Goal: Transaction & Acquisition: Purchase product/service

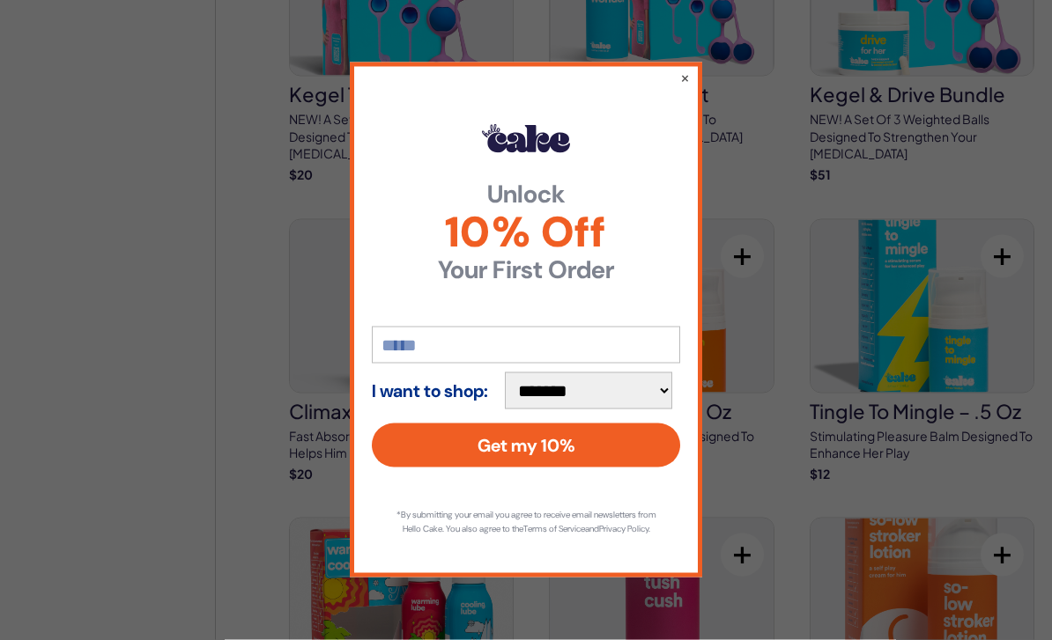
scroll to position [2145, 0]
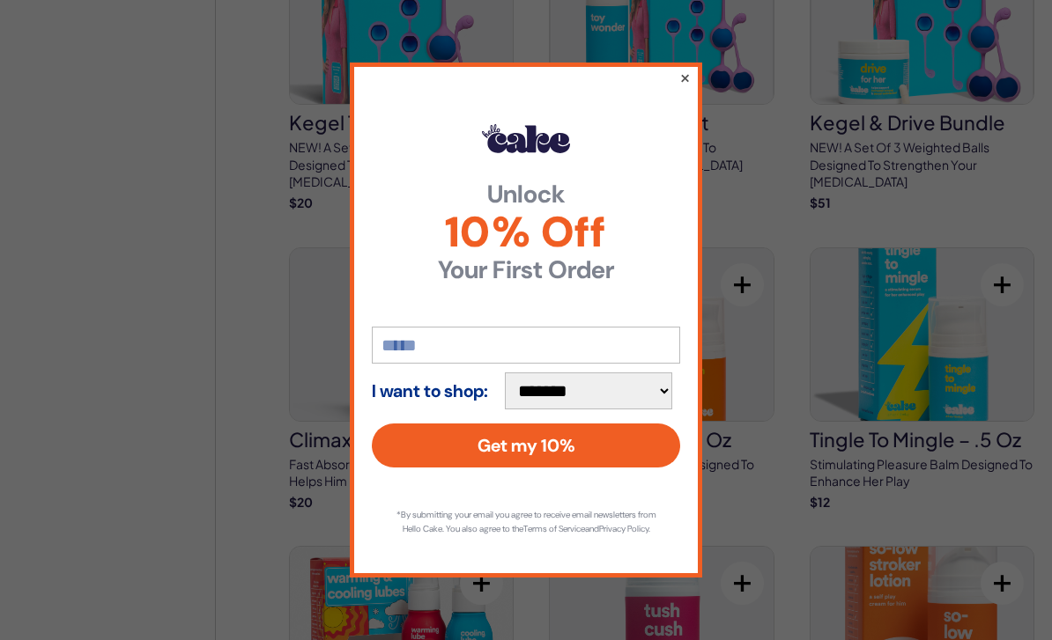
click at [684, 87] on button "×" at bounding box center [684, 77] width 11 height 21
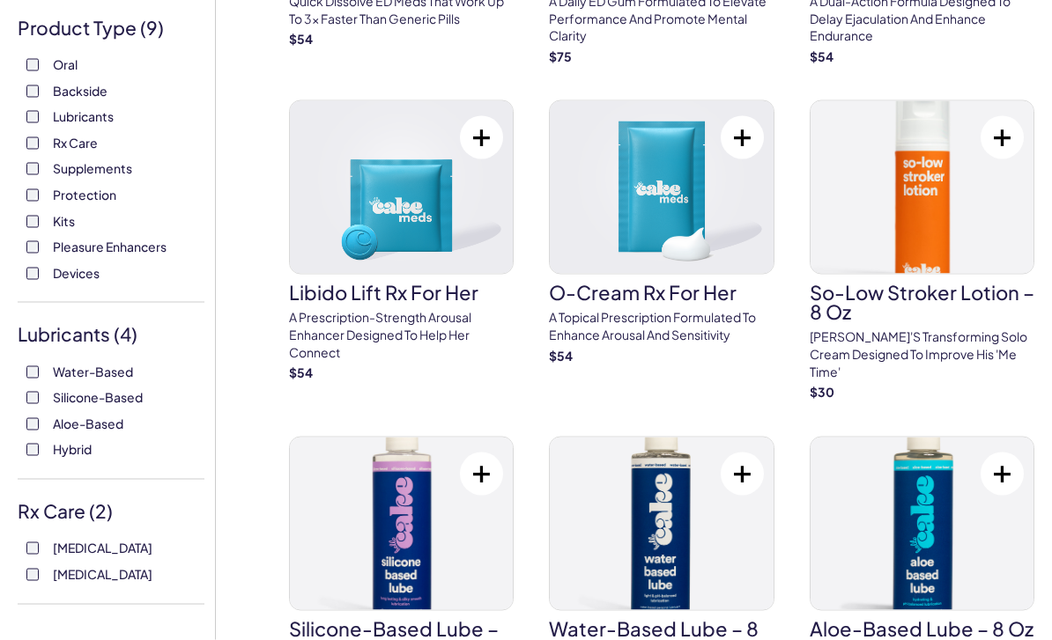
scroll to position [0, 0]
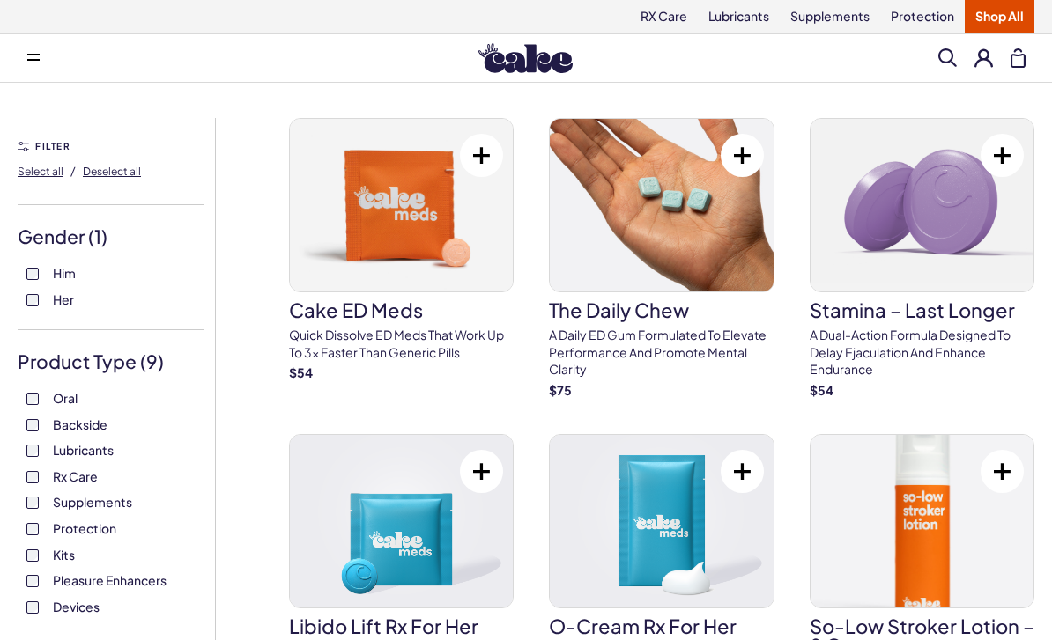
click at [39, 145] on div "FILTER Select all / Deselect all" at bounding box center [111, 171] width 187 height 70
click at [40, 146] on div "FILTER Select all / Deselect all" at bounding box center [111, 171] width 187 height 70
click at [41, 145] on div "FILTER Select all / Deselect all" at bounding box center [111, 171] width 187 height 70
click at [47, 157] on button "Select all" at bounding box center [41, 171] width 46 height 28
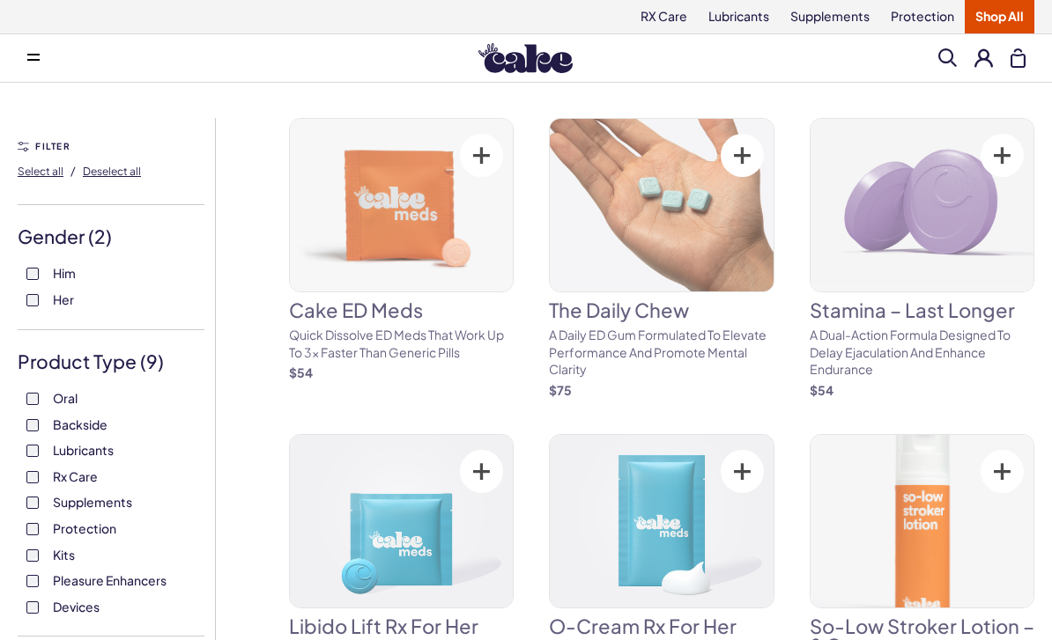
click at [41, 142] on div "FILTER Select all / Deselect all" at bounding box center [111, 171] width 187 height 70
click at [25, 147] on div "FILTER Select all / Deselect all" at bounding box center [111, 171] width 187 height 70
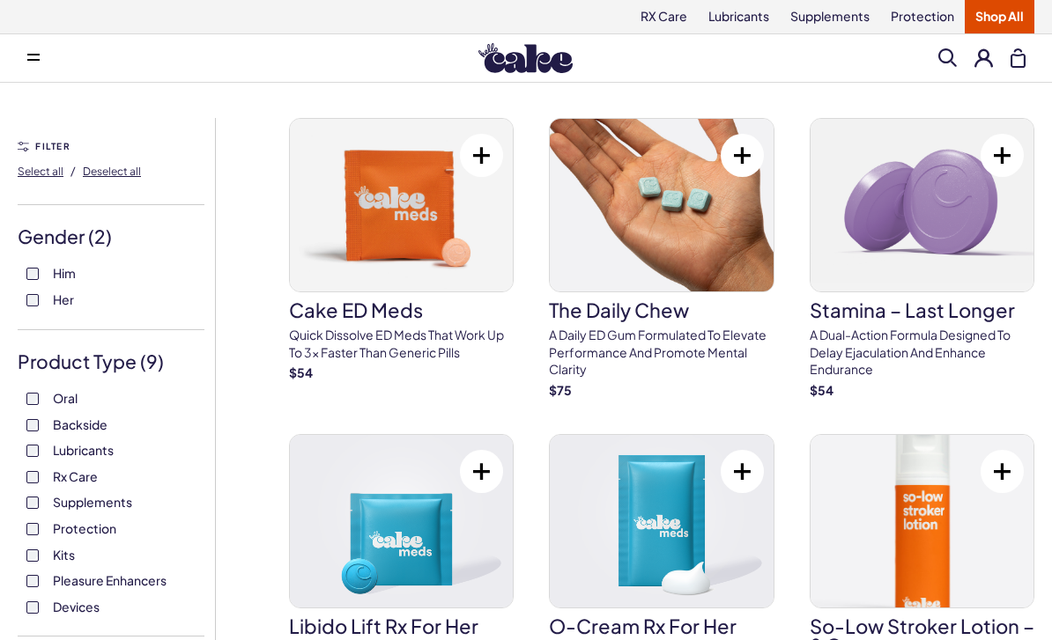
click at [36, 56] on span at bounding box center [33, 58] width 12 height 9
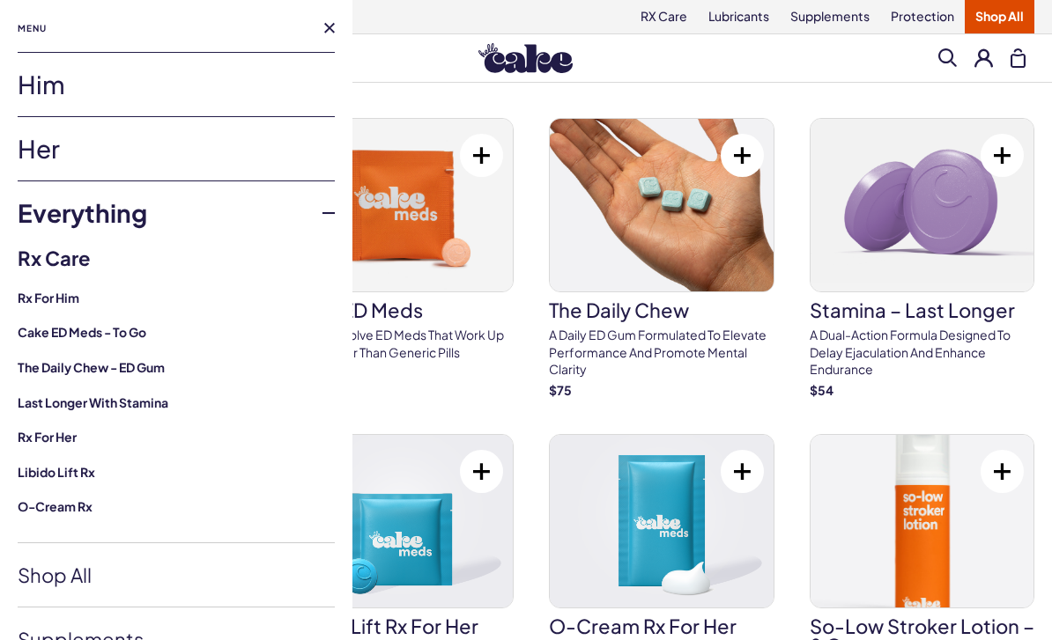
click at [41, 90] on link "Him" at bounding box center [176, 84] width 317 height 63
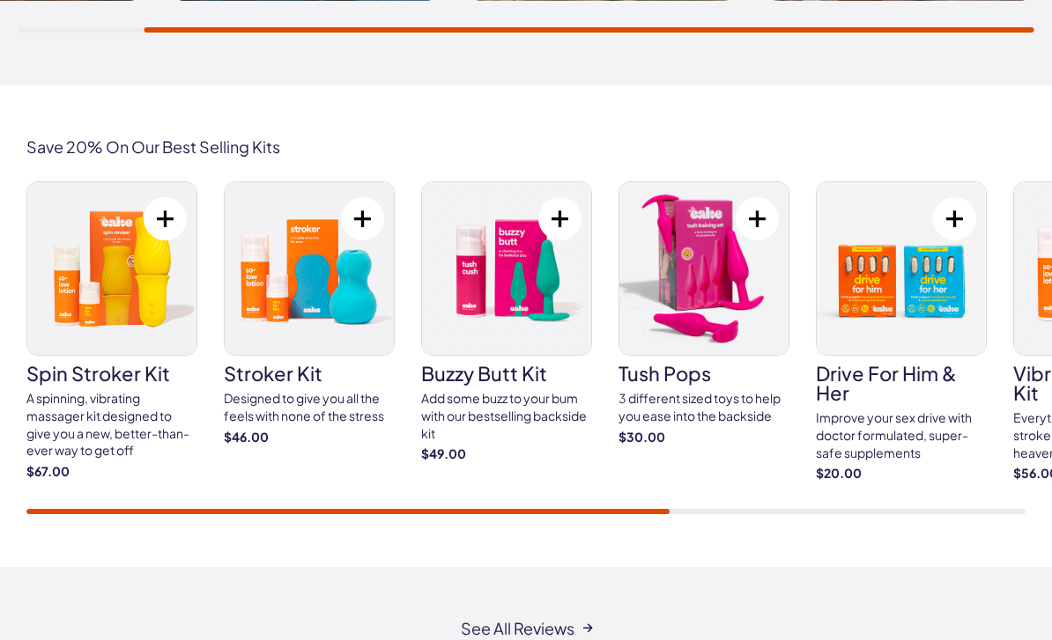
scroll to position [3057, 0]
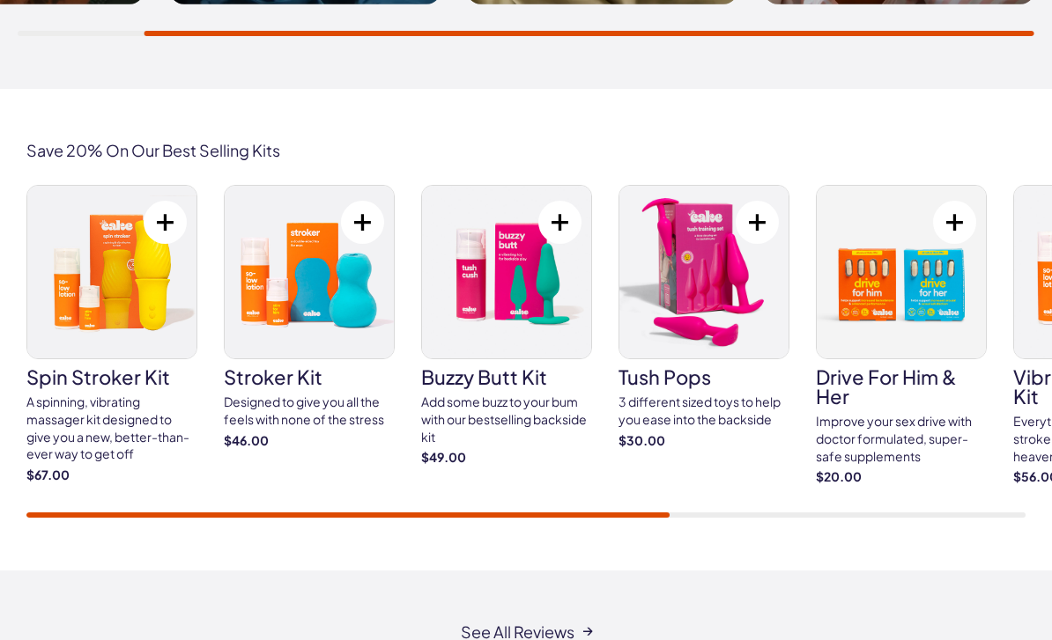
click at [98, 296] on img at bounding box center [111, 272] width 169 height 173
